Goal: Information Seeking & Learning: Learn about a topic

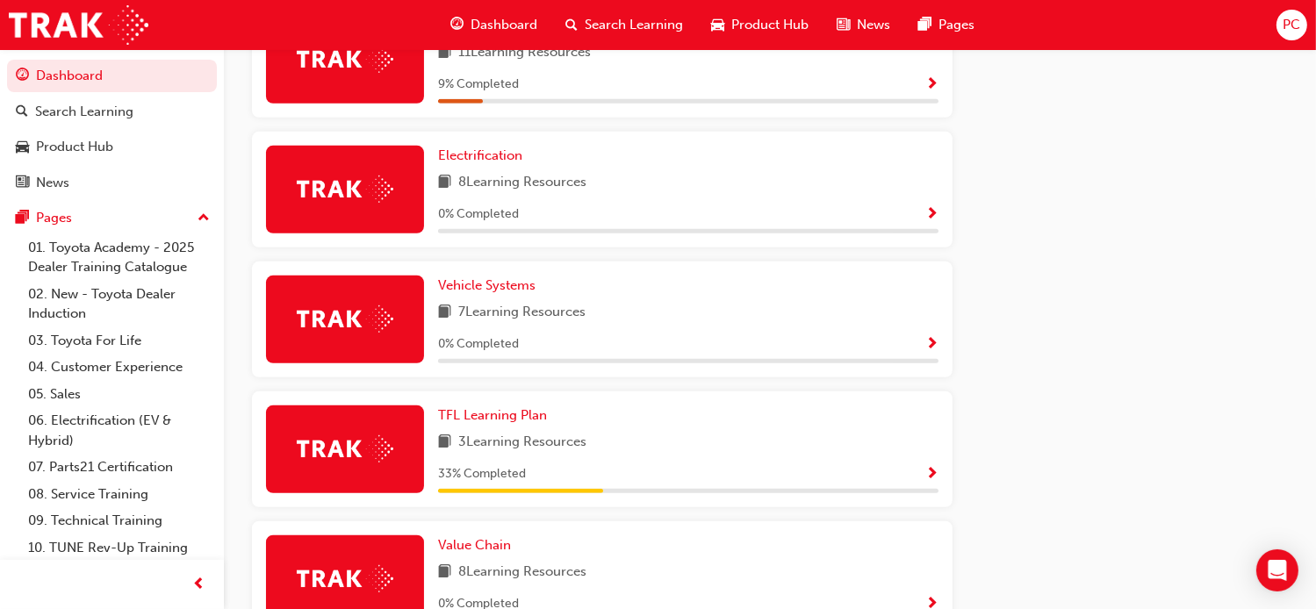
scroll to position [932, 0]
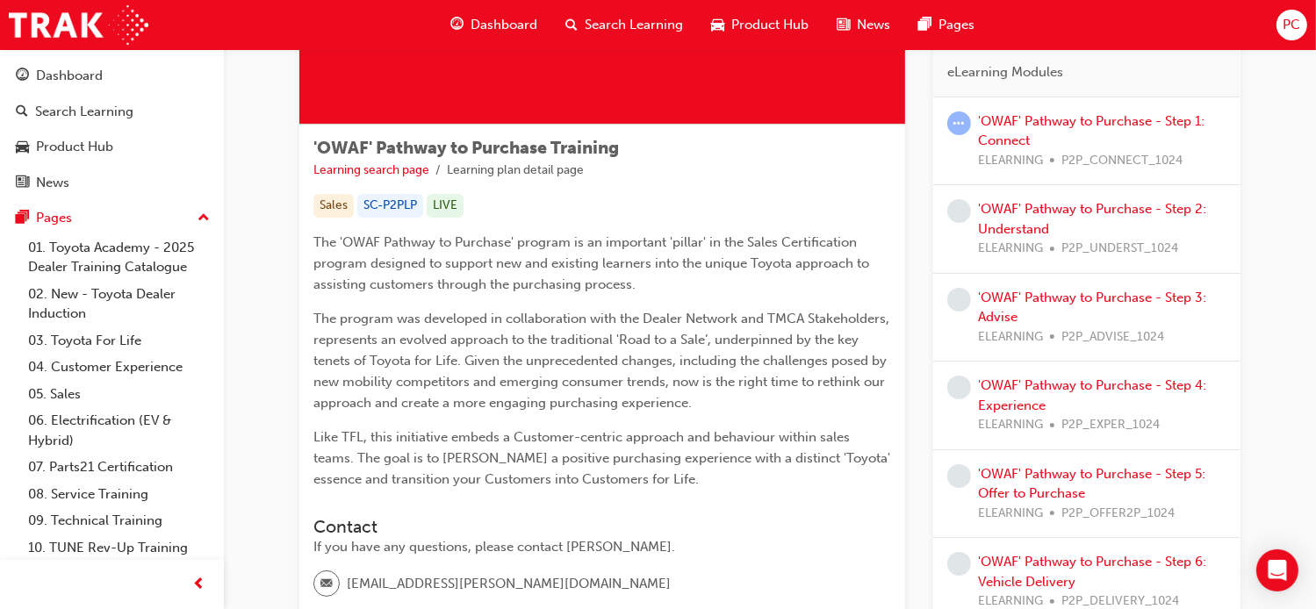
scroll to position [199, 0]
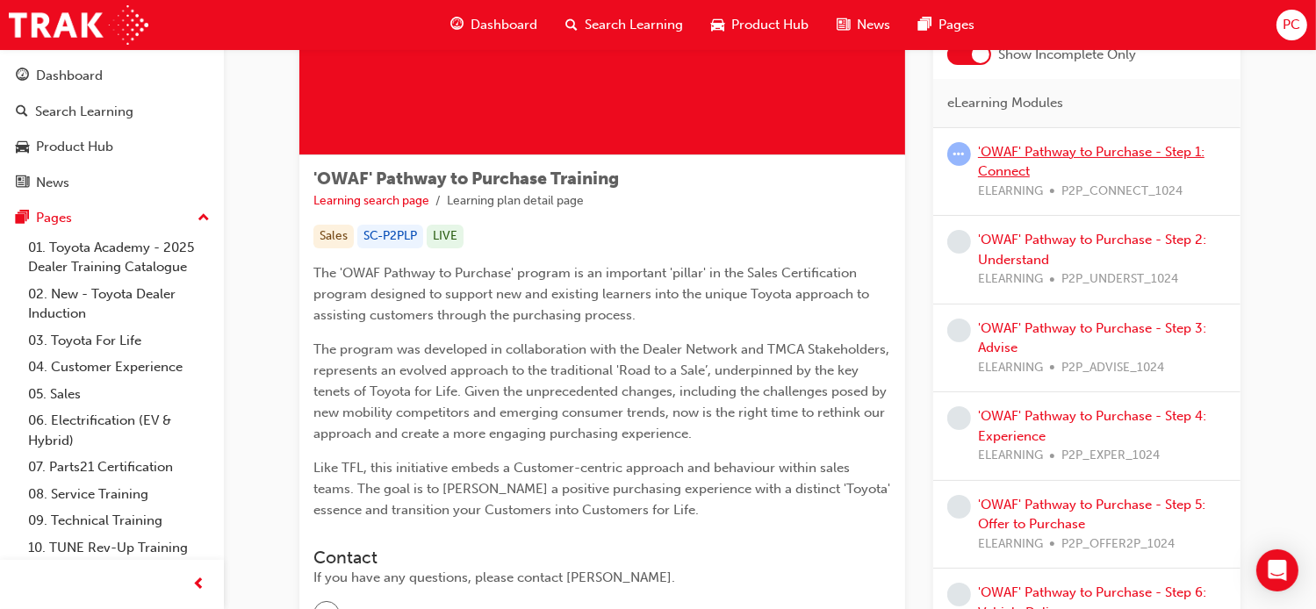
click at [1066, 155] on link "'OWAF' Pathway to Purchase - Step 1: Connect" at bounding box center [1091, 161] width 227 height 36
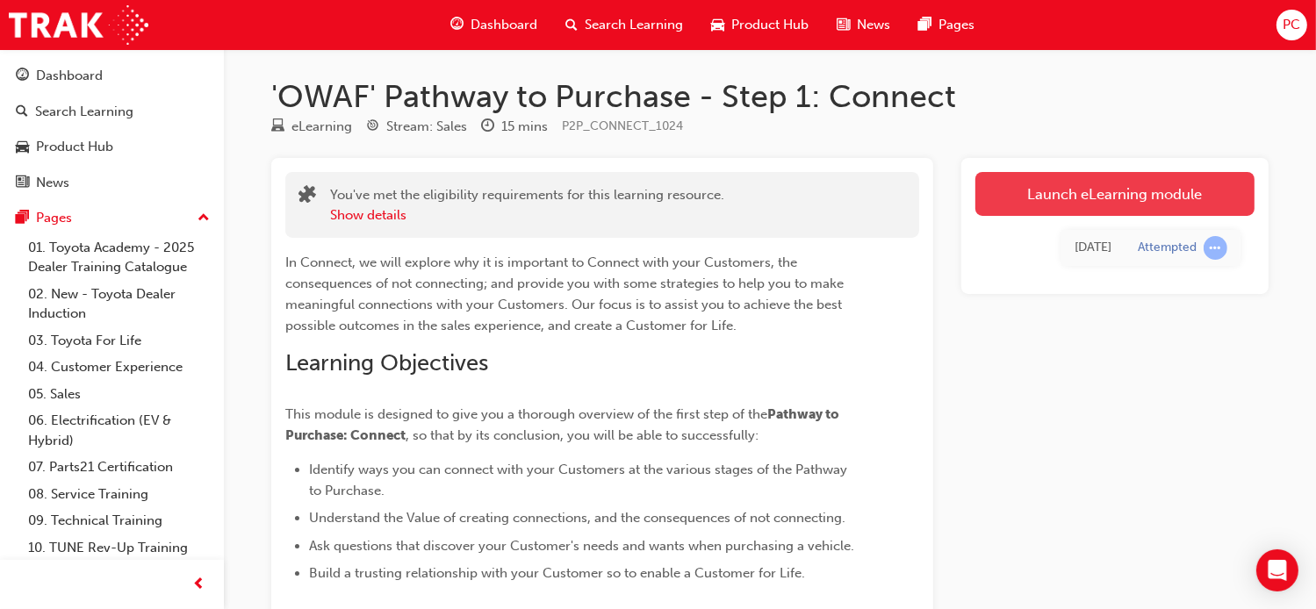
click at [1076, 198] on link "Launch eLearning module" at bounding box center [1115, 194] width 279 height 44
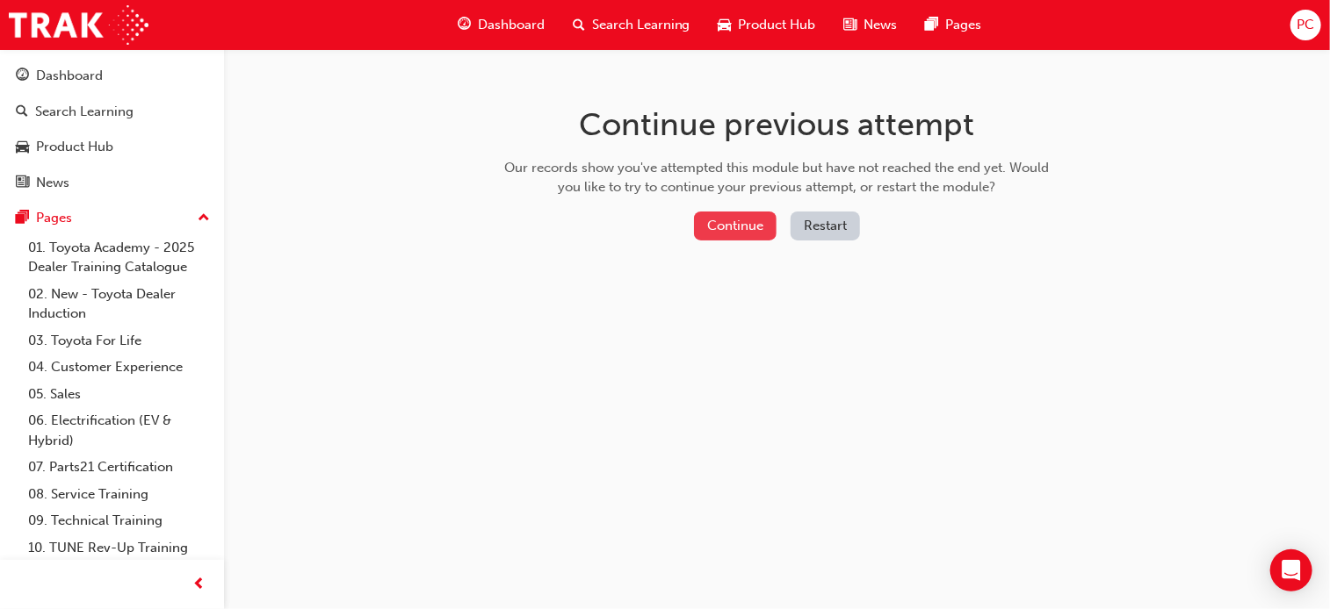
click at [736, 227] on button "Continue" at bounding box center [735, 226] width 83 height 29
